Goal: Task Accomplishment & Management: Complete application form

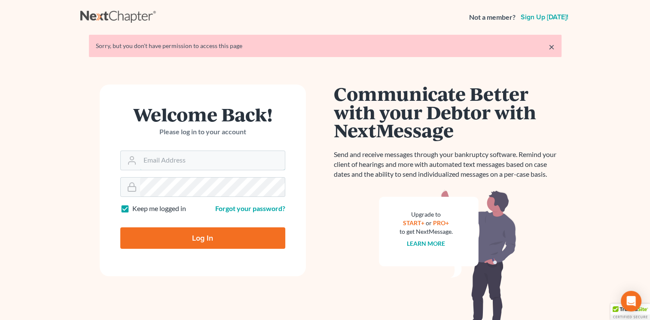
type input "[EMAIL_ADDRESS][DOMAIN_NAME]"
click at [193, 240] on input "Log In" at bounding box center [202, 238] width 165 height 21
type input "Thinking..."
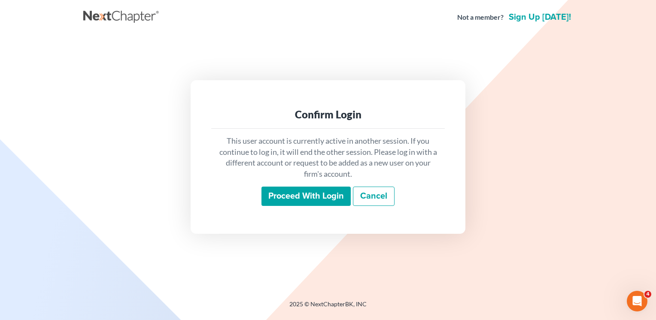
click at [285, 193] on input "Proceed with login" at bounding box center [306, 197] width 89 height 20
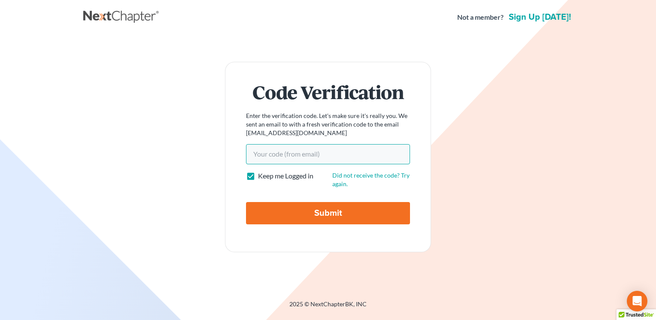
click at [289, 155] on input "Your code(from email)" at bounding box center [328, 154] width 164 height 20
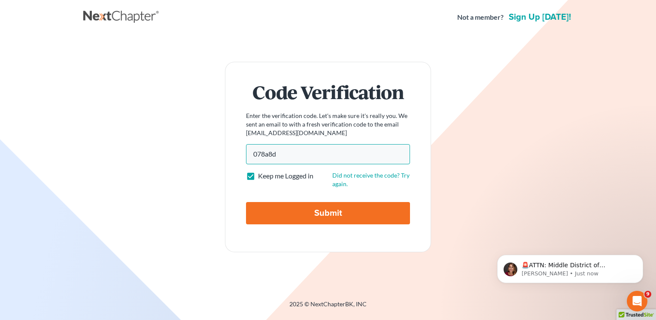
type input "078a8d"
click at [275, 209] on input "Submit" at bounding box center [328, 213] width 164 height 22
type input "Thinking..."
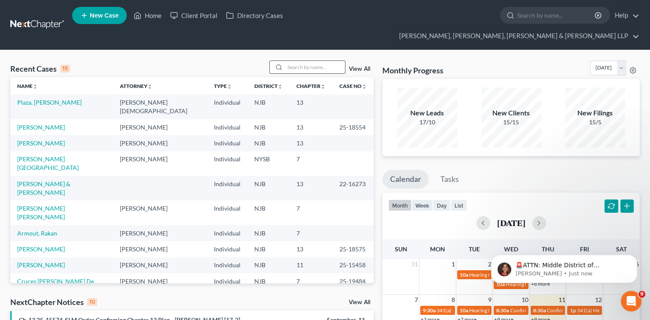
click at [316, 61] on input "search" at bounding box center [315, 67] width 60 height 12
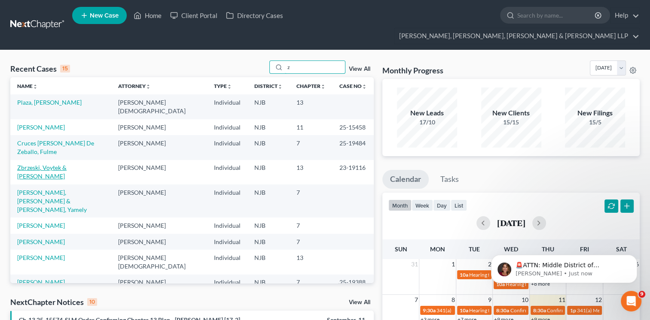
type input "z"
click at [67, 164] on link "Zbrzeski, Voytek & [PERSON_NAME]" at bounding box center [41, 172] width 49 height 16
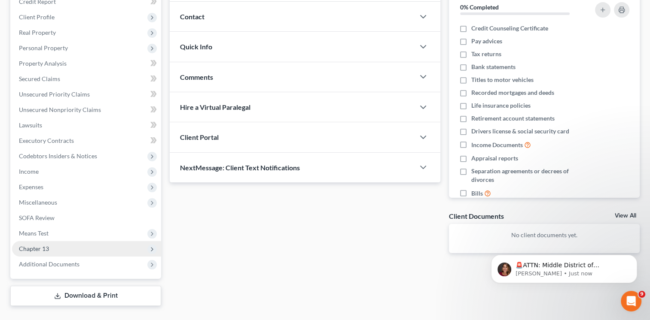
scroll to position [128, 0]
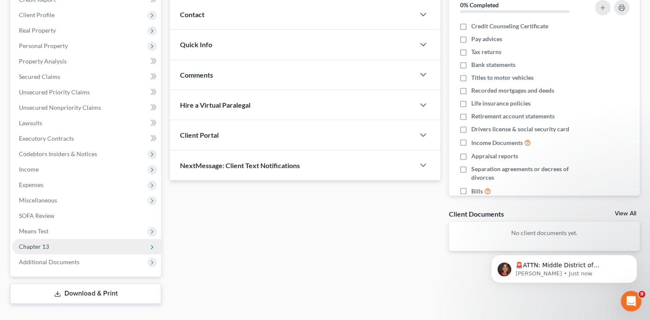
click at [49, 239] on span "Chapter 13" at bounding box center [86, 246] width 149 height 15
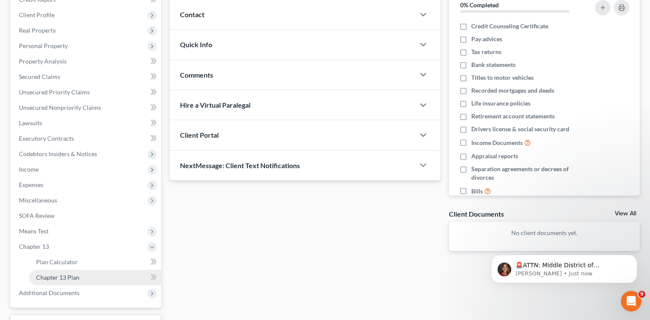
click at [50, 274] on span "Chapter 13 Plan" at bounding box center [57, 277] width 43 height 7
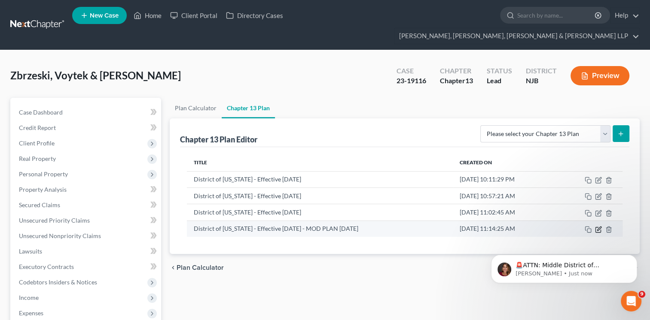
click at [597, 226] on icon "button" at bounding box center [598, 229] width 7 height 7
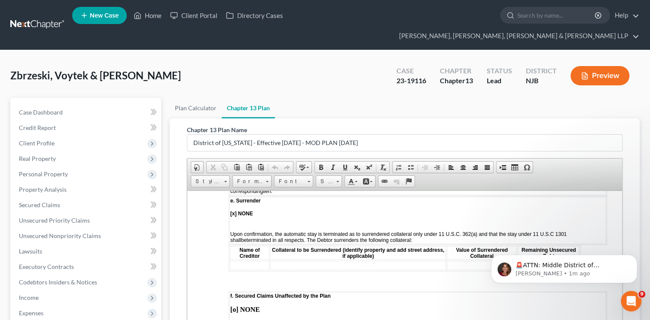
scroll to position [1331, 0]
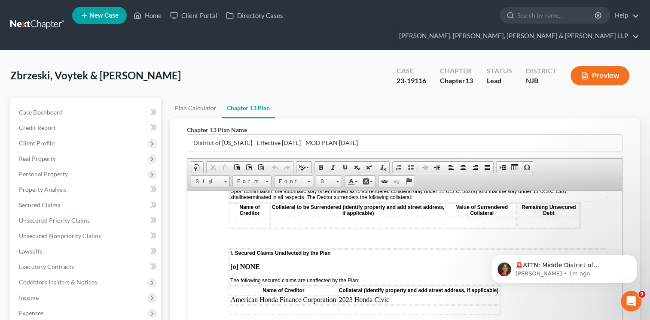
click at [265, 305] on td at bounding box center [283, 309] width 107 height 9
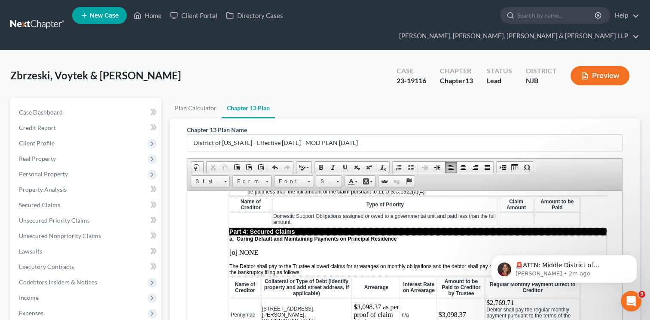
scroll to position [902, 0]
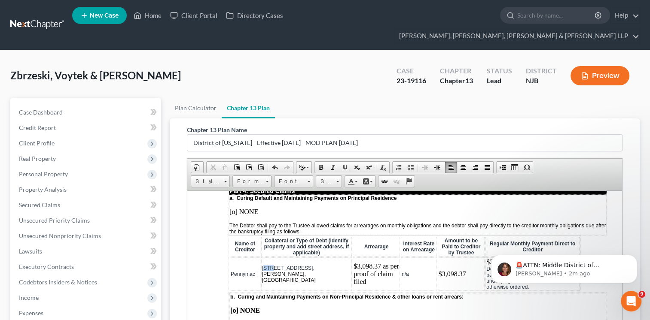
drag, startPoint x: 263, startPoint y: 259, endPoint x: 271, endPoint y: 257, distance: 8.8
click at [271, 265] on span "[STREET_ADDRESS]," at bounding box center [288, 268] width 52 height 6
drag, startPoint x: 332, startPoint y: 258, endPoint x: 262, endPoint y: 256, distance: 69.6
click at [262, 257] on td "[STREET_ADDRESS][PERSON_NAME]" at bounding box center [306, 273] width 91 height 33
copy span "[STREET_ADDRESS][PERSON_NAME]"
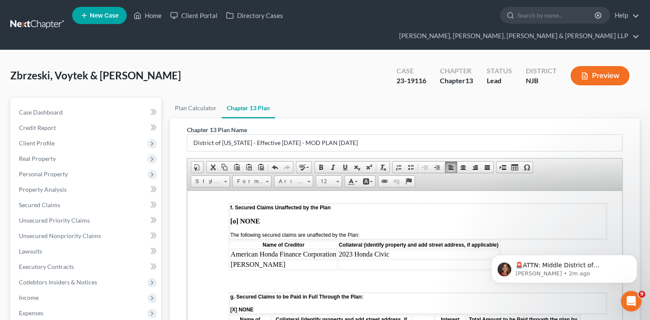
scroll to position [1374, 0]
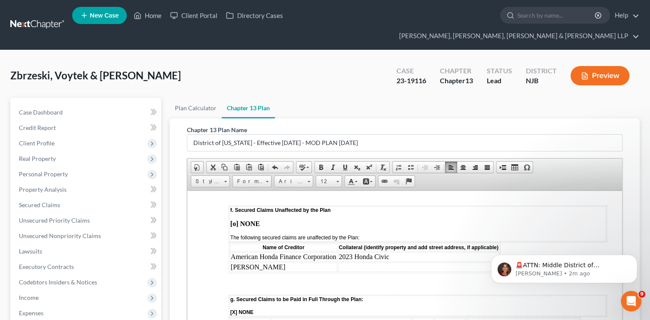
click at [368, 262] on td at bounding box center [418, 266] width 161 height 9
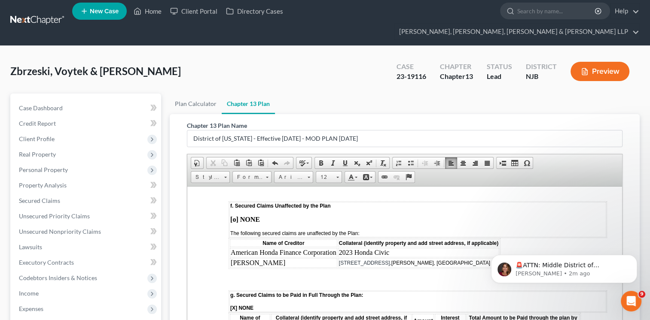
click at [273, 258] on td "[PERSON_NAME]" at bounding box center [283, 262] width 107 height 9
click at [299, 258] on td "[PERSON_NAME] supplemtnatl mortgage" at bounding box center [290, 262] width 121 height 9
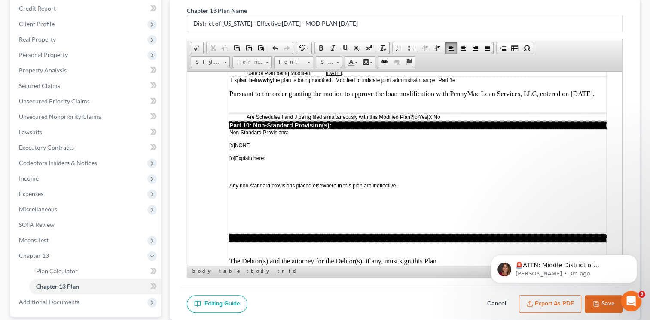
scroll to position [161, 0]
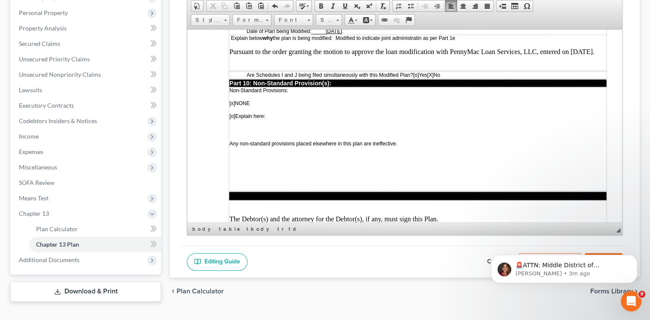
click at [594, 242] on body "🚨ATTN: Middle District of [US_STATE] The court has added a new Credit Counselin…" at bounding box center [563, 266] width 165 height 53
click at [634, 261] on button "Dismiss notification" at bounding box center [634, 257] width 11 height 11
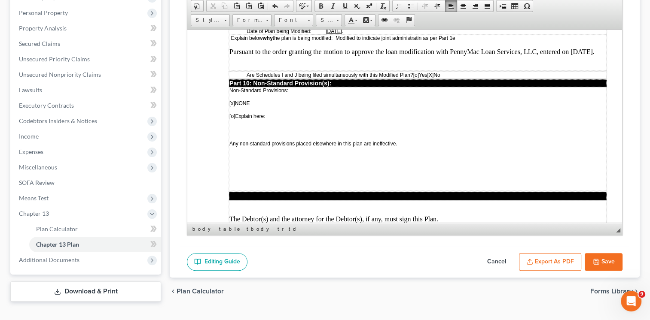
click at [609, 253] on button "Save" at bounding box center [603, 262] width 38 height 18
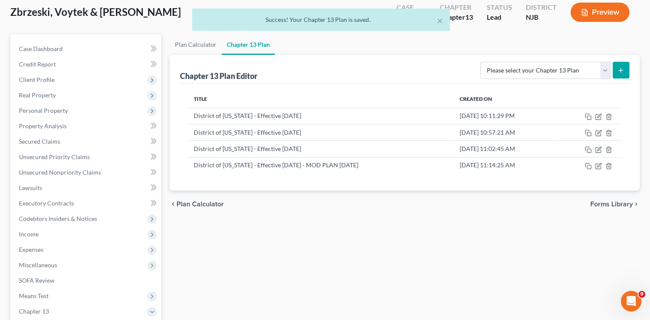
scroll to position [0, 0]
